Goal: Task Accomplishment & Management: Manage account settings

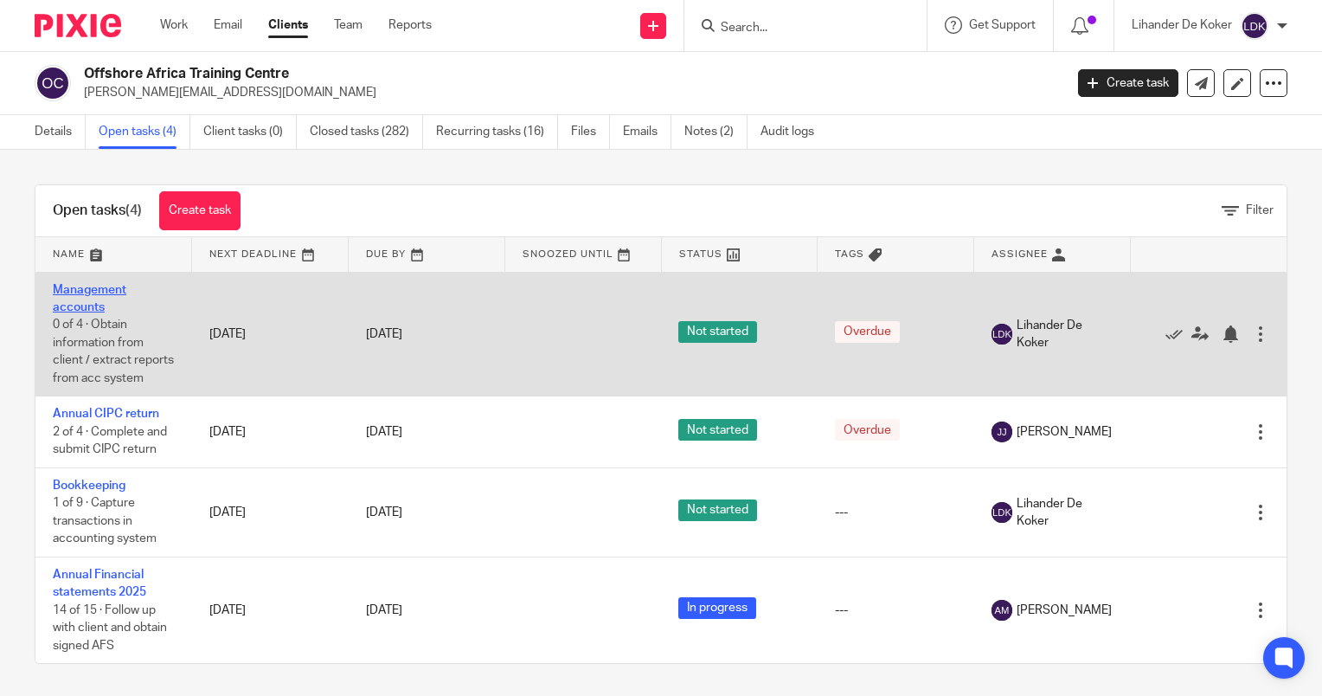
scroll to position [24, 0]
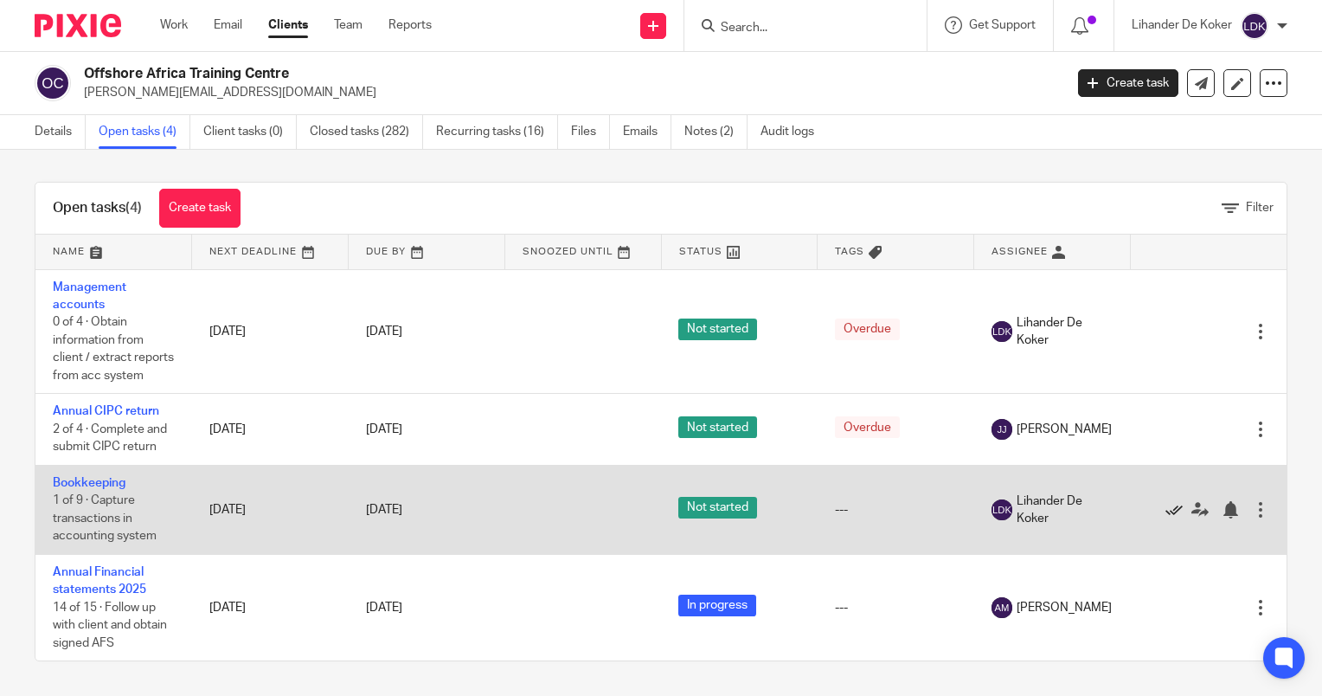
click at [1165, 509] on icon at bounding box center [1173, 509] width 17 height 17
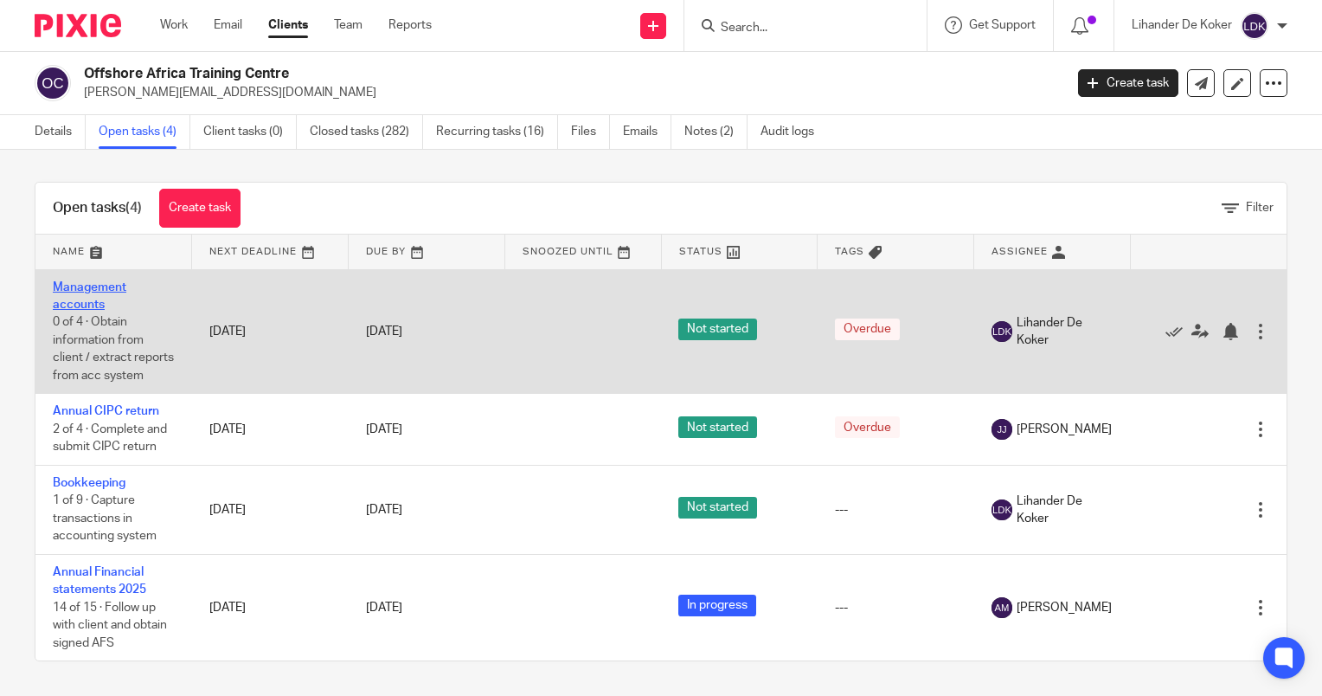
click at [93, 266] on table "Name Next Deadline Due By Snoozed Until Status Tags Assignee Management account…" at bounding box center [660, 447] width 1251 height 426
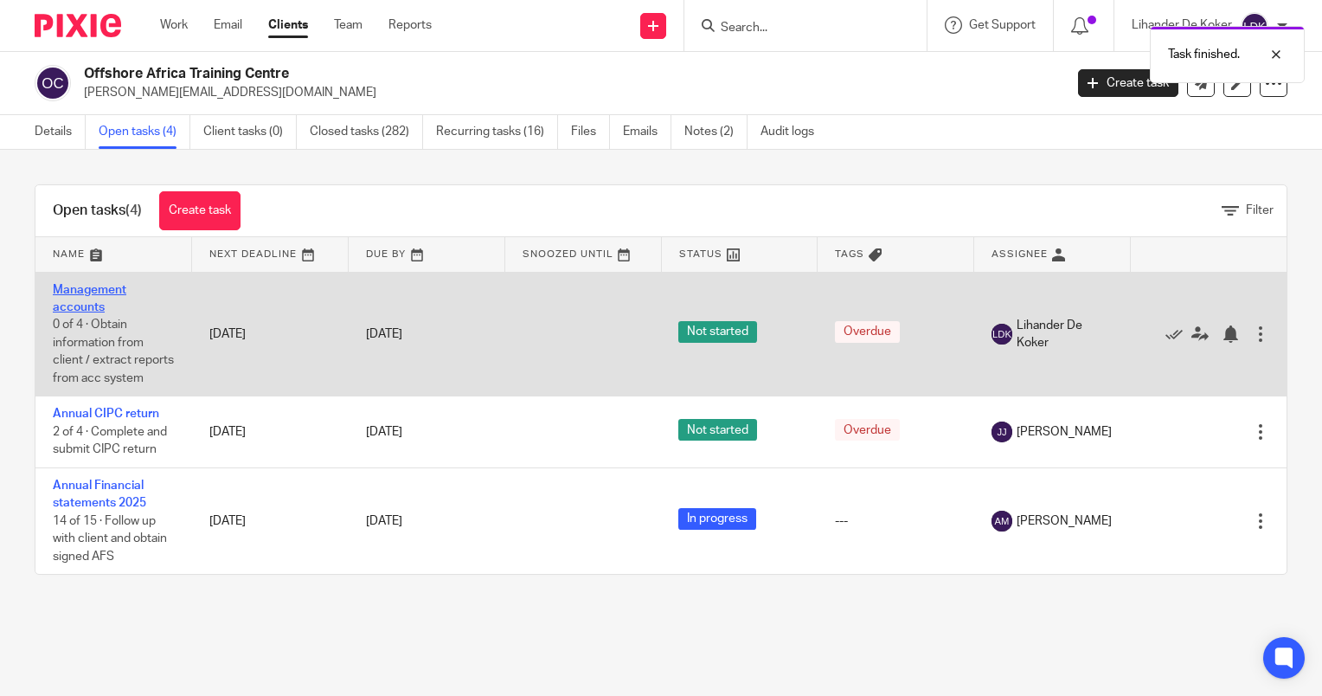
click at [81, 291] on link "Management accounts" at bounding box center [90, 298] width 74 height 29
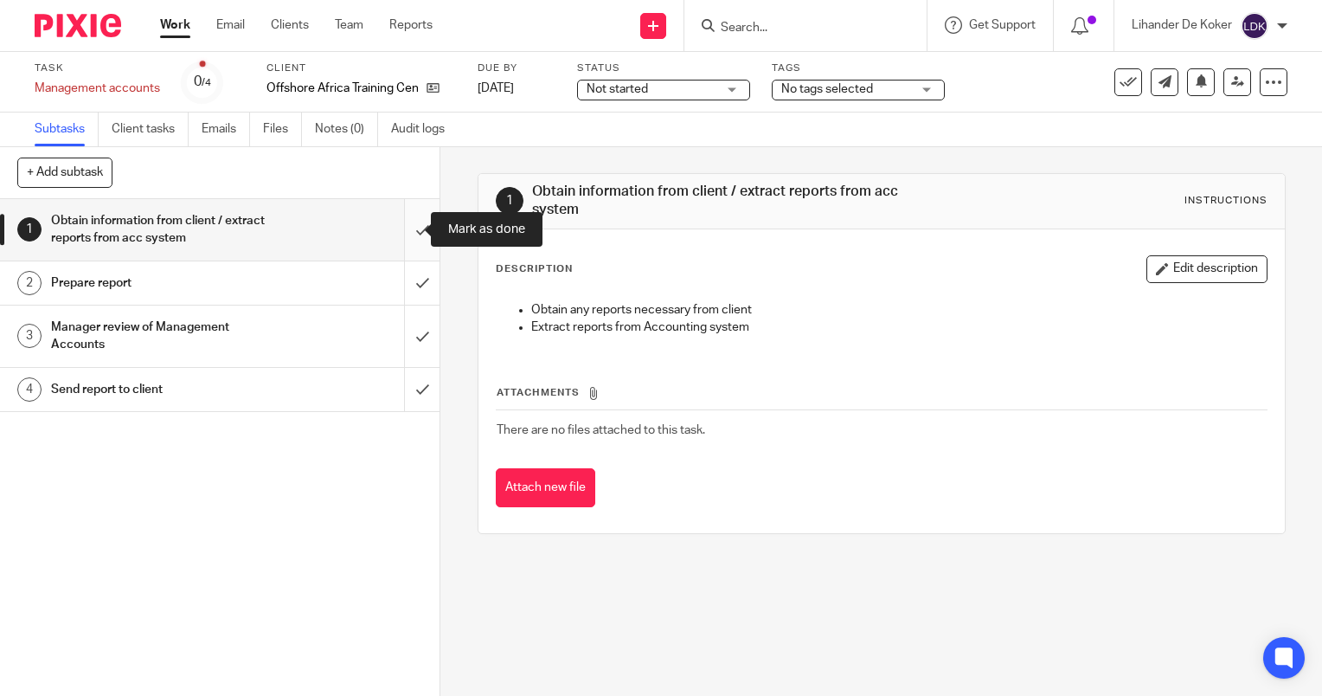
drag, startPoint x: 398, startPoint y: 220, endPoint x: 401, endPoint y: 231, distance: 11.8
click at [398, 230] on input "submit" at bounding box center [219, 229] width 439 height 61
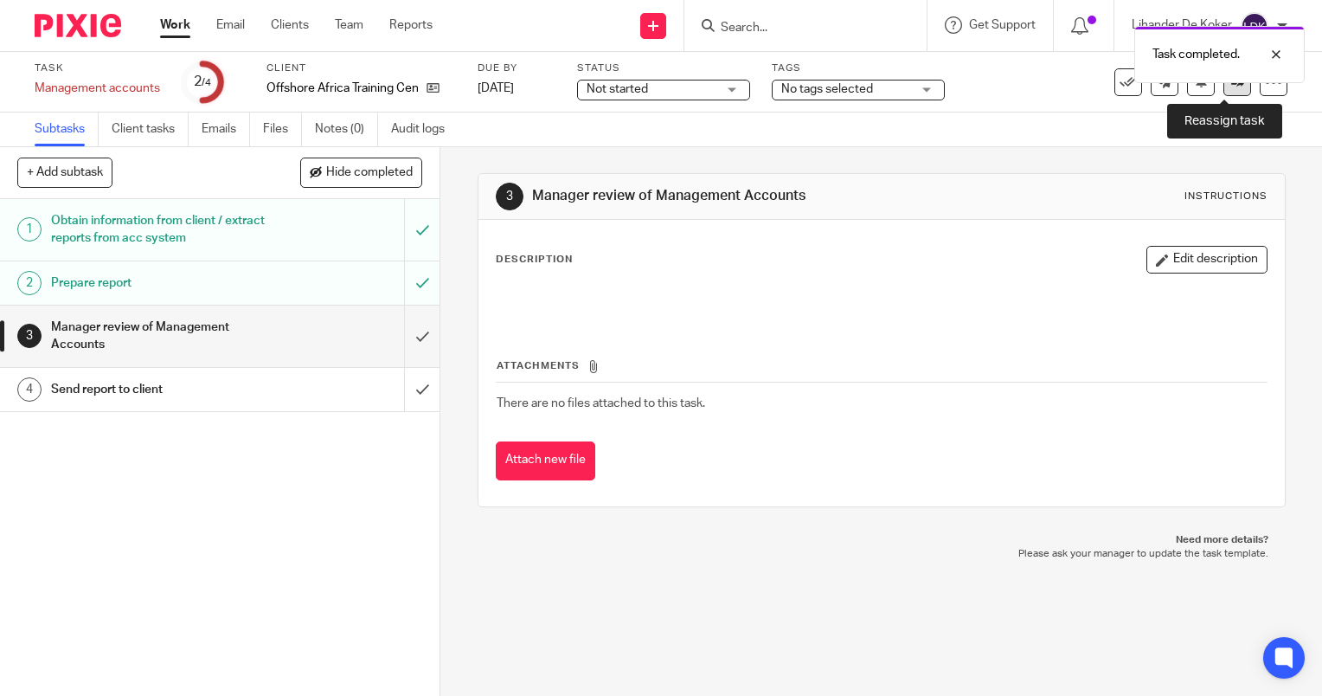
click at [1231, 87] on icon at bounding box center [1237, 81] width 13 height 13
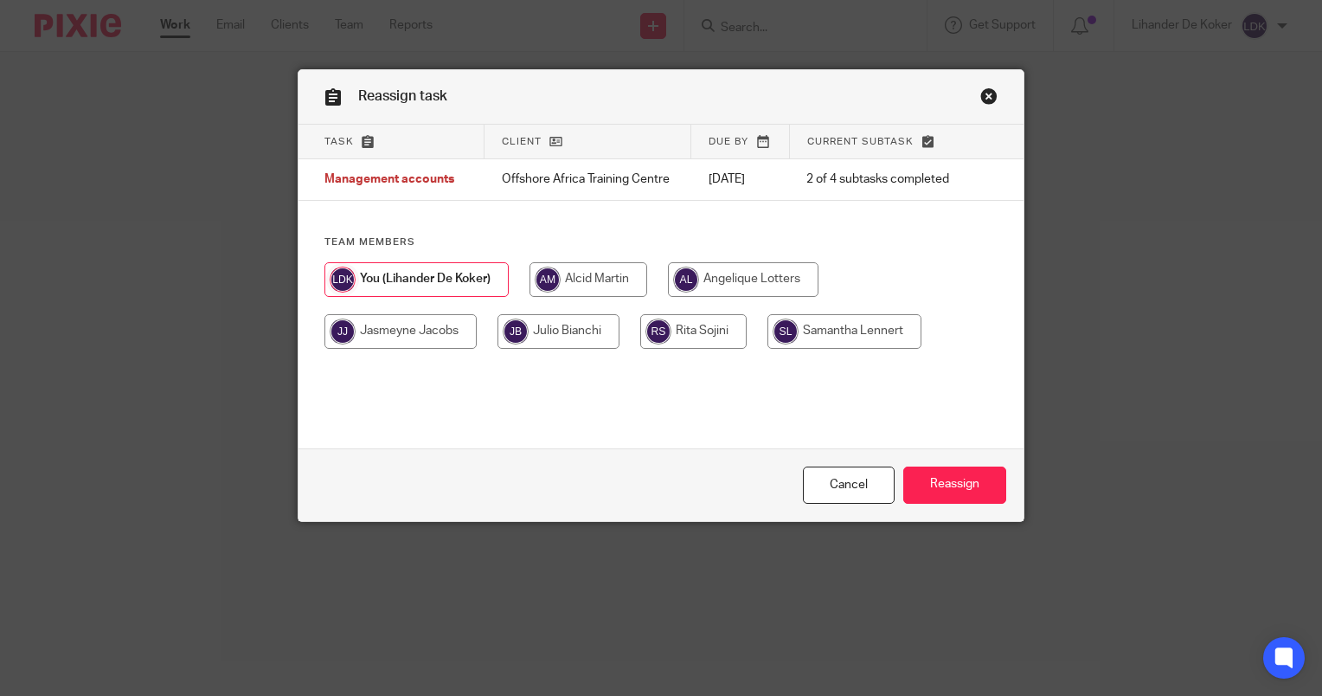
click at [619, 285] on input "radio" at bounding box center [588, 279] width 118 height 35
radio input "true"
click at [948, 479] on input "Reassign" at bounding box center [954, 484] width 103 height 37
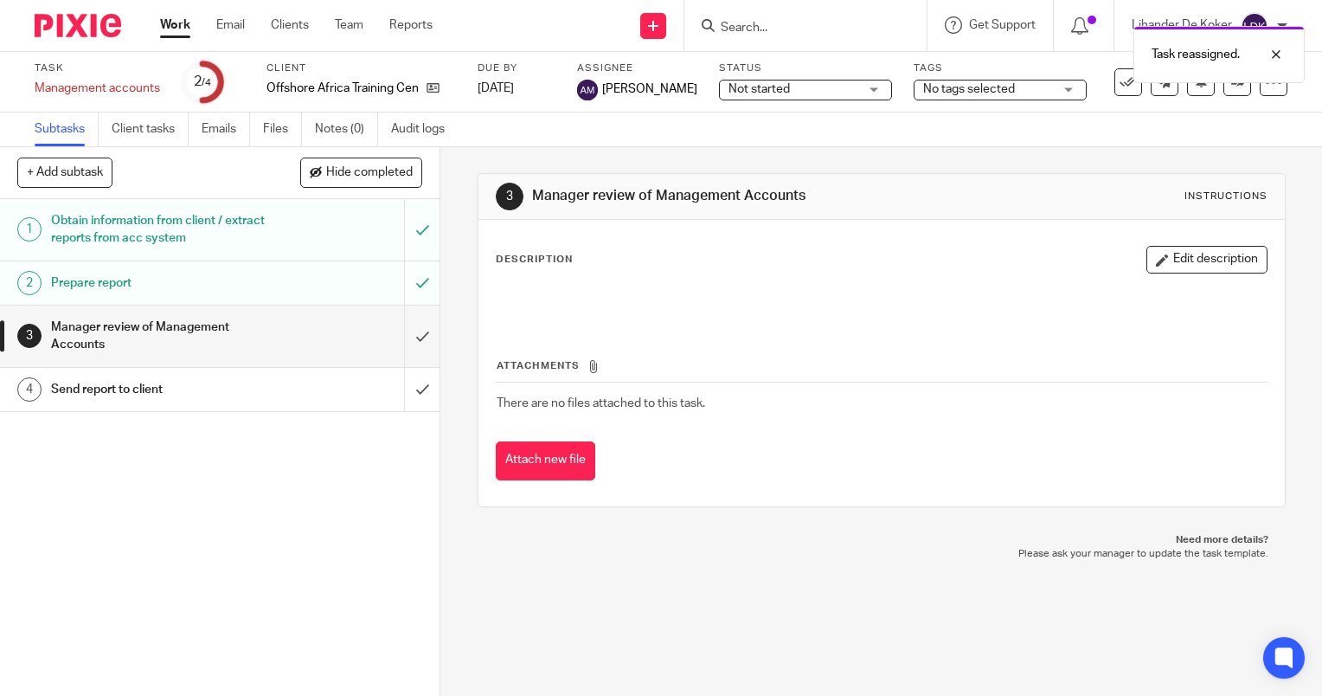
click at [179, 30] on link "Work" at bounding box center [175, 24] width 30 height 17
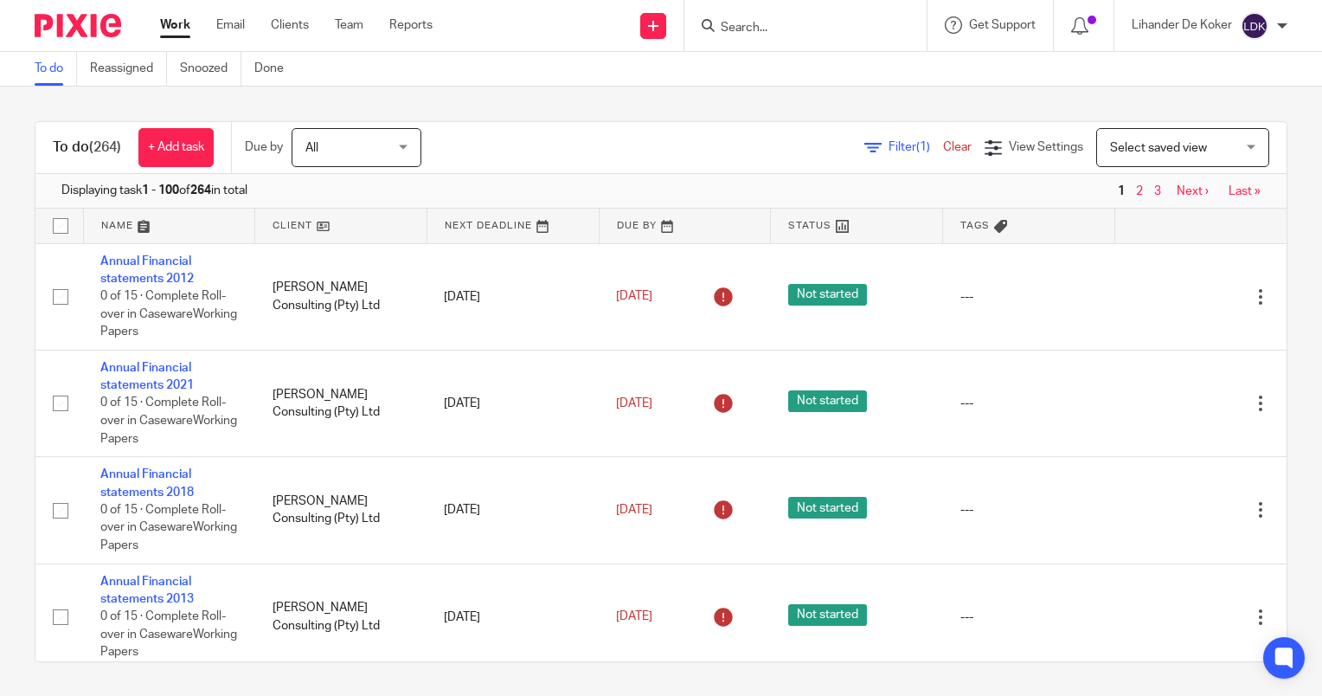
click at [770, 36] on div at bounding box center [805, 25] width 242 height 51
click at [770, 33] on input "Search" at bounding box center [797, 29] width 156 height 16
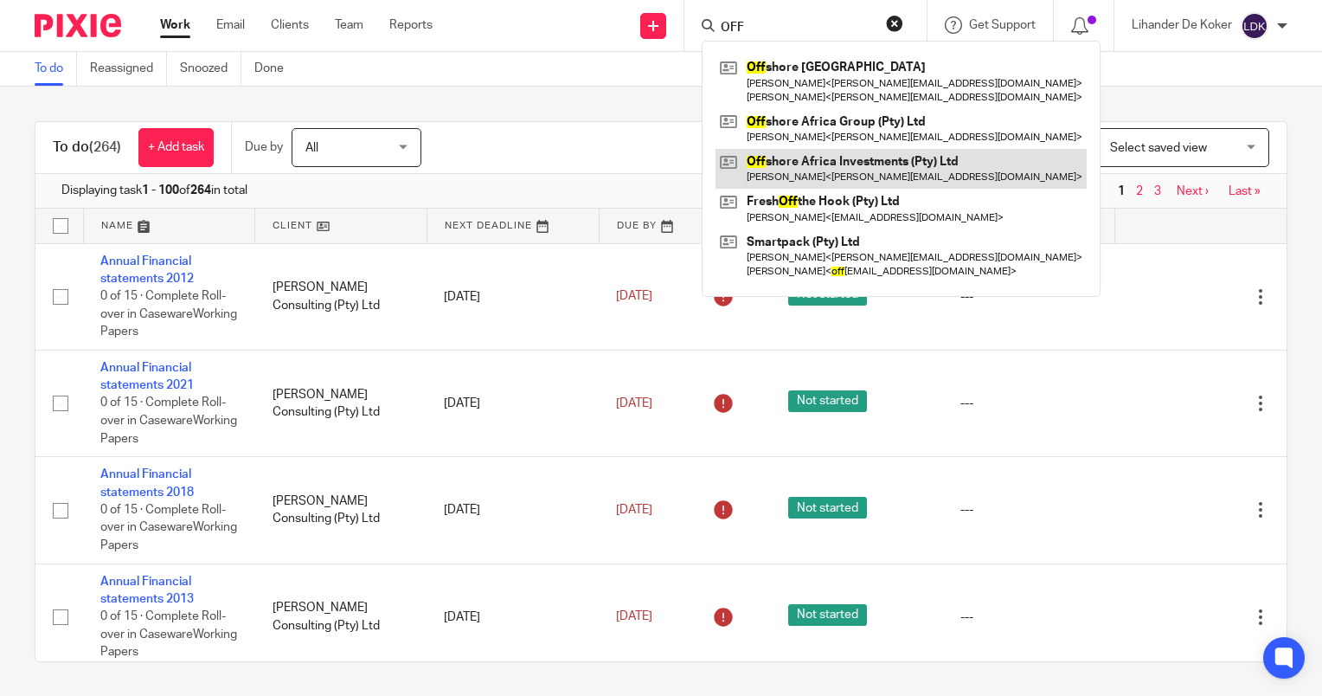
type input "OFF"
click at [858, 176] on link at bounding box center [900, 169] width 371 height 40
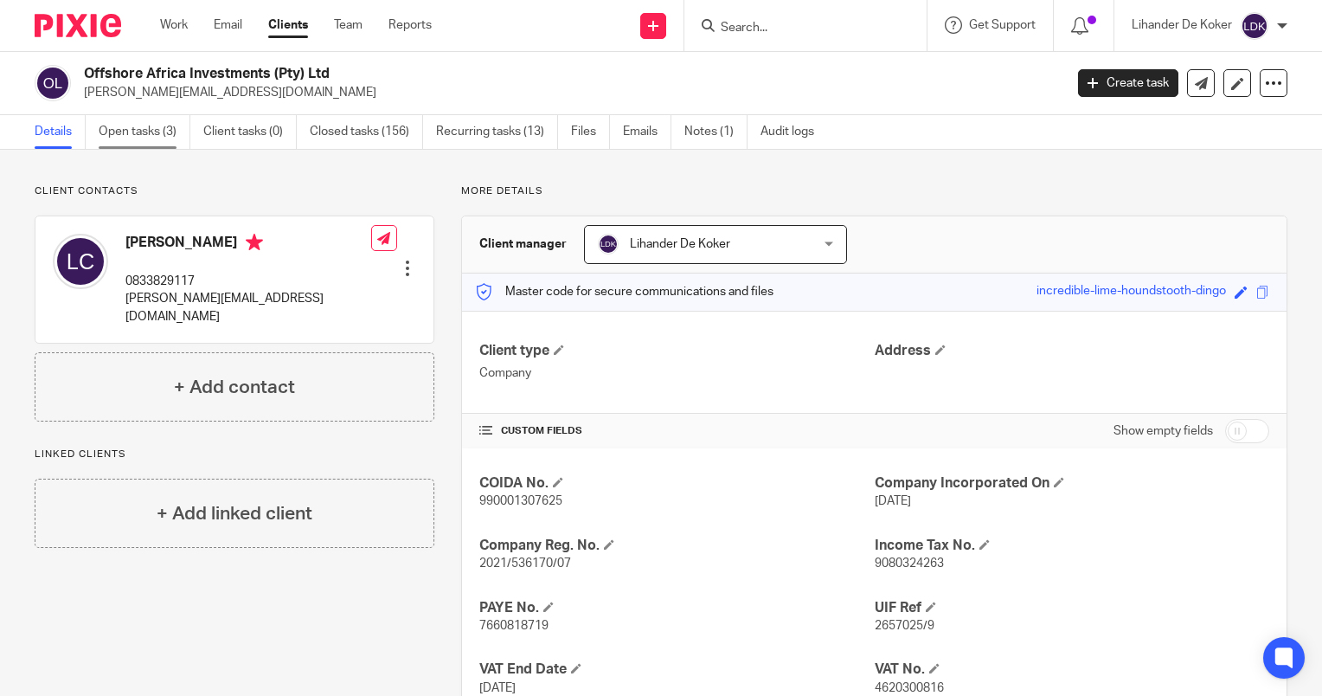
click at [152, 140] on link "Open tasks (3)" at bounding box center [145, 132] width 92 height 34
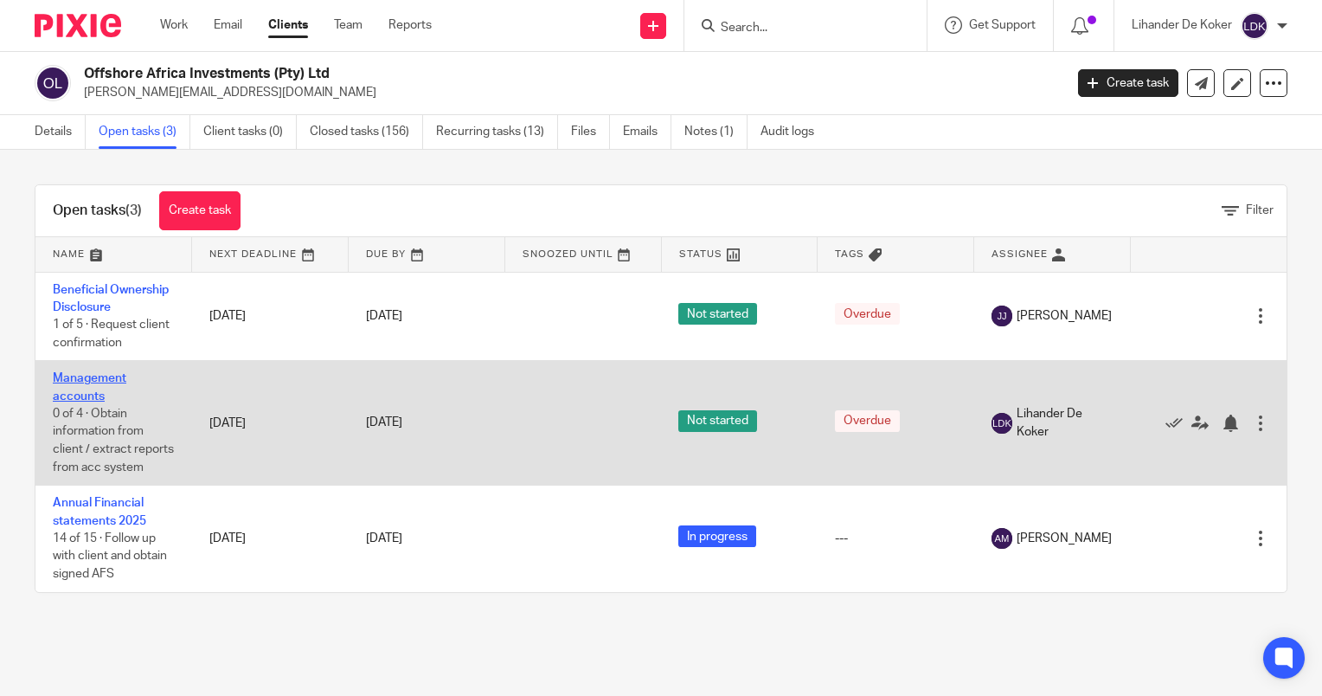
click at [87, 390] on link "Management accounts" at bounding box center [90, 386] width 74 height 29
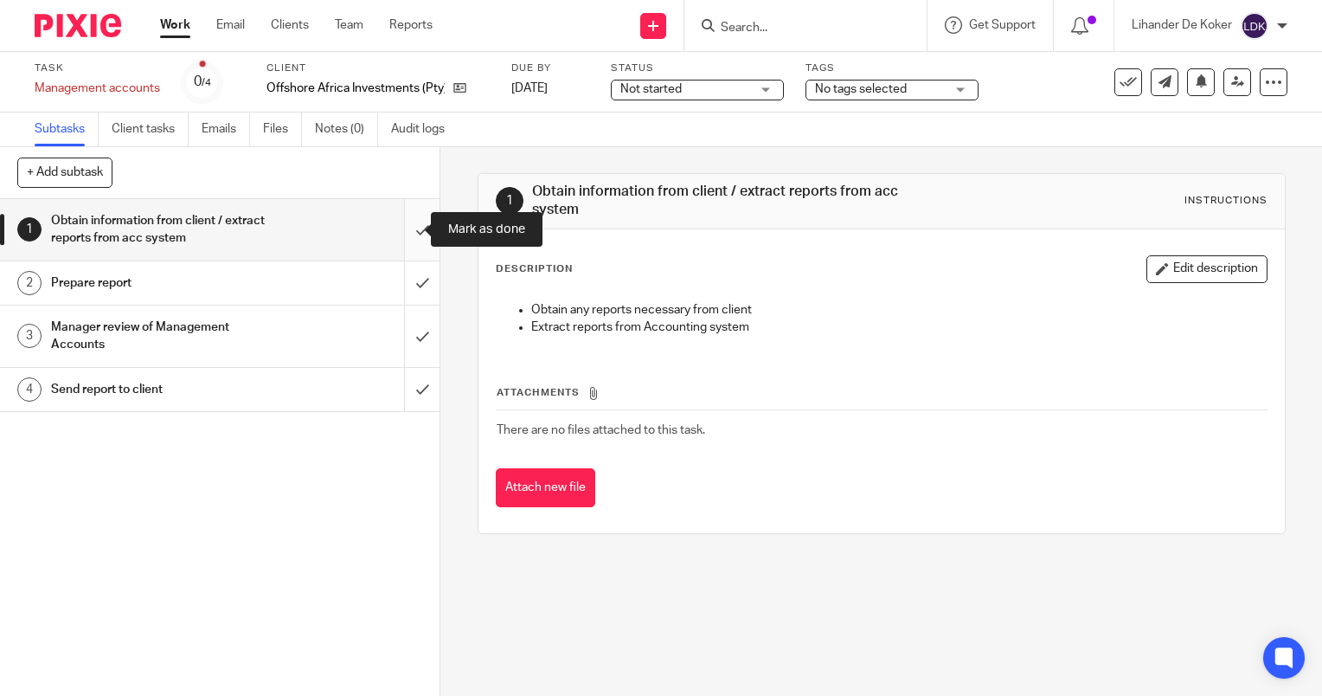
click at [396, 235] on input "submit" at bounding box center [219, 229] width 439 height 61
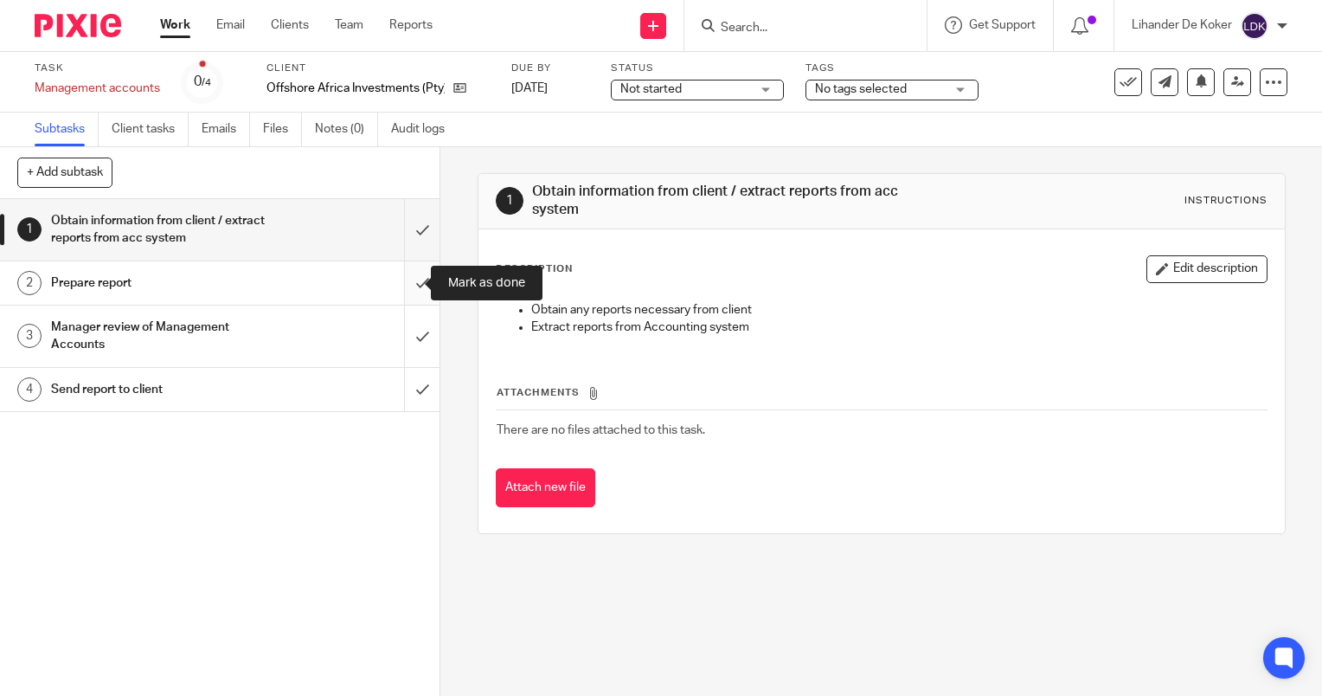
click at [403, 285] on input "submit" at bounding box center [219, 282] width 439 height 43
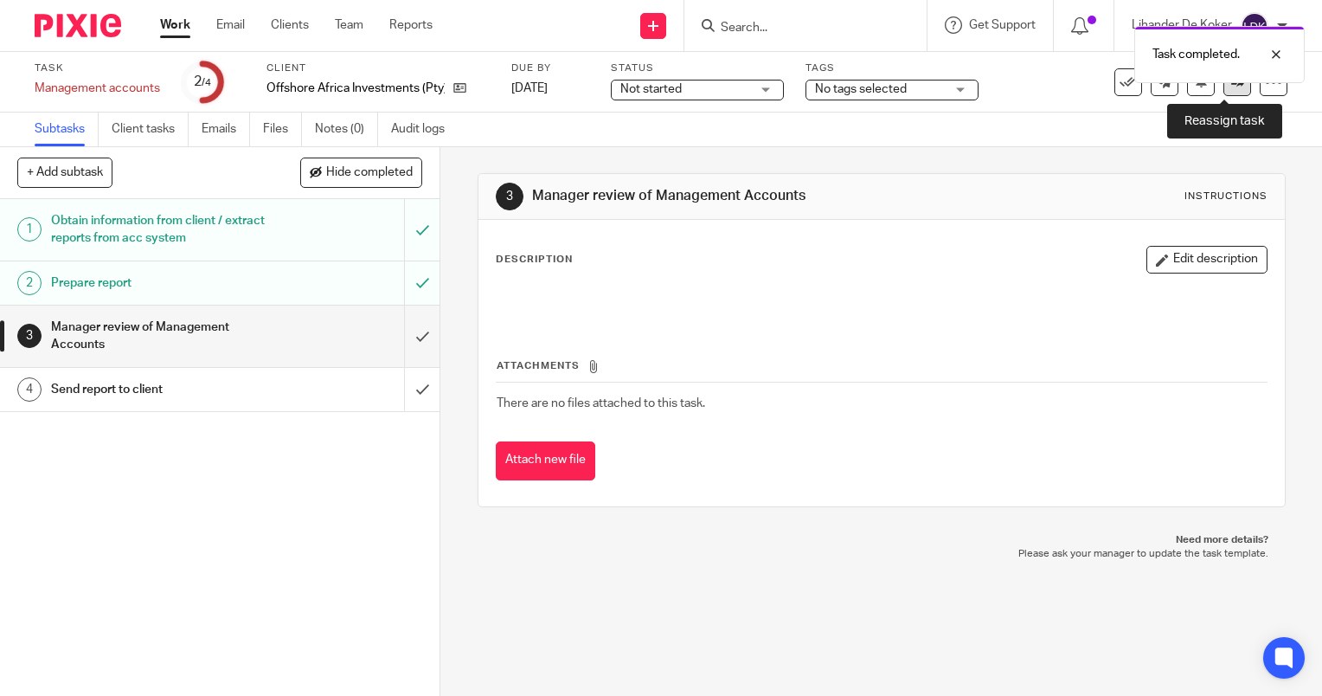
click at [1223, 88] on link at bounding box center [1237, 82] width 28 height 28
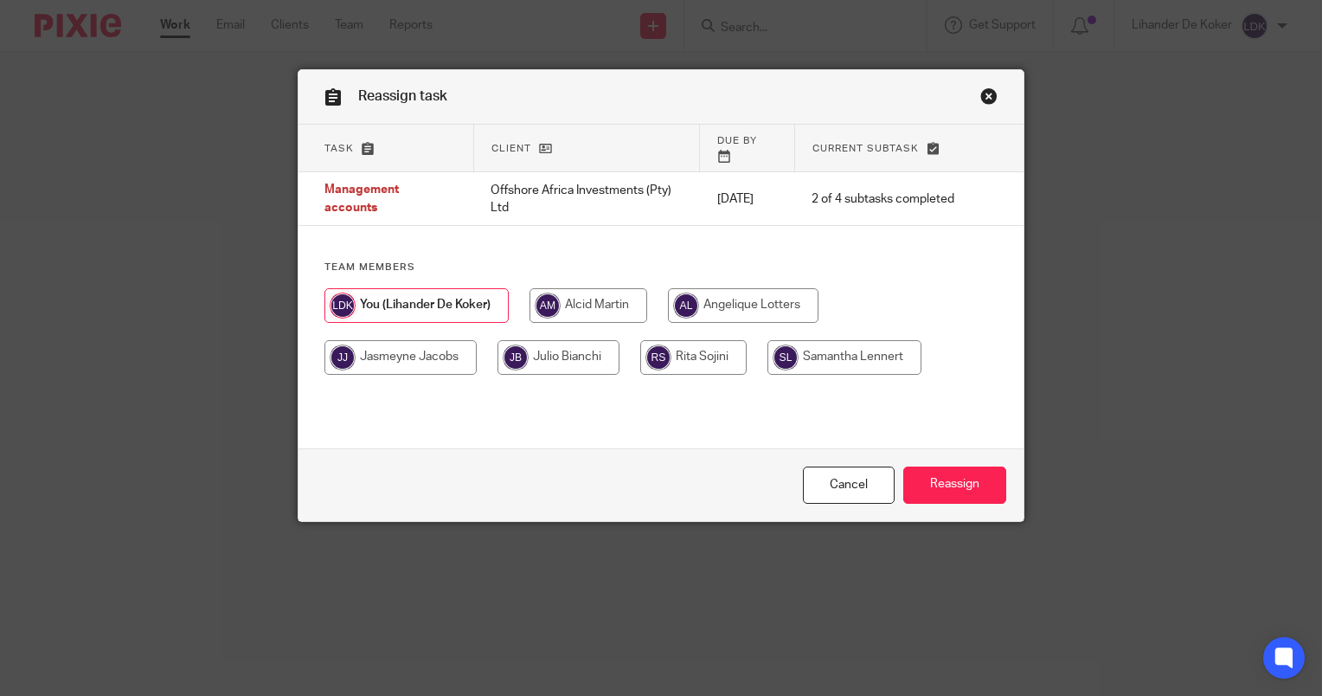
click at [561, 288] on input "radio" at bounding box center [588, 305] width 118 height 35
radio input "true"
click at [943, 491] on input "Reassign" at bounding box center [954, 484] width 103 height 37
